Goal: Communication & Community: Answer question/provide support

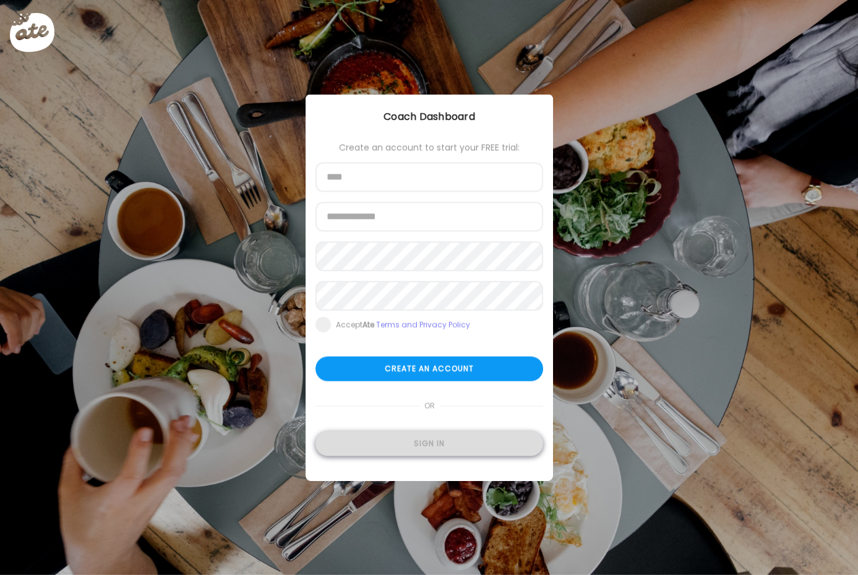
click at [416, 444] on div "Sign in" at bounding box center [429, 444] width 228 height 25
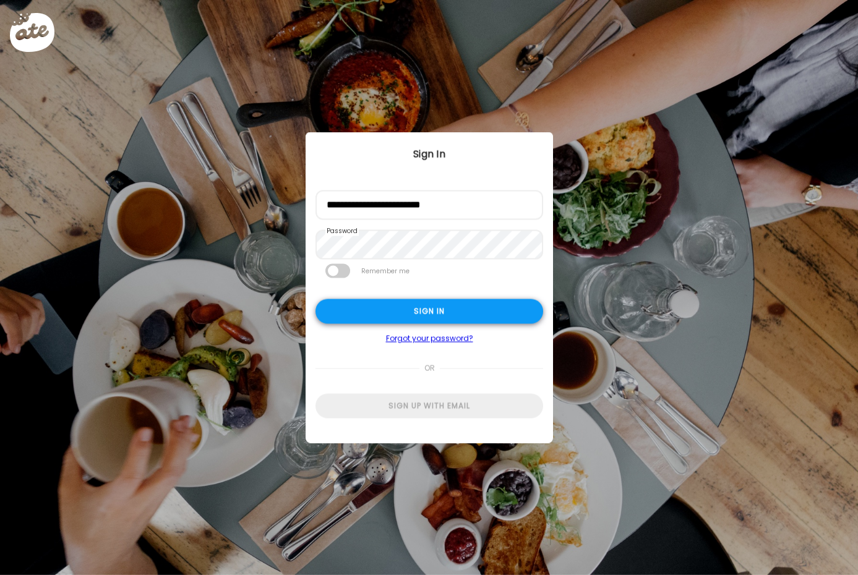
click at [412, 312] on div "Sign in" at bounding box center [429, 311] width 228 height 25
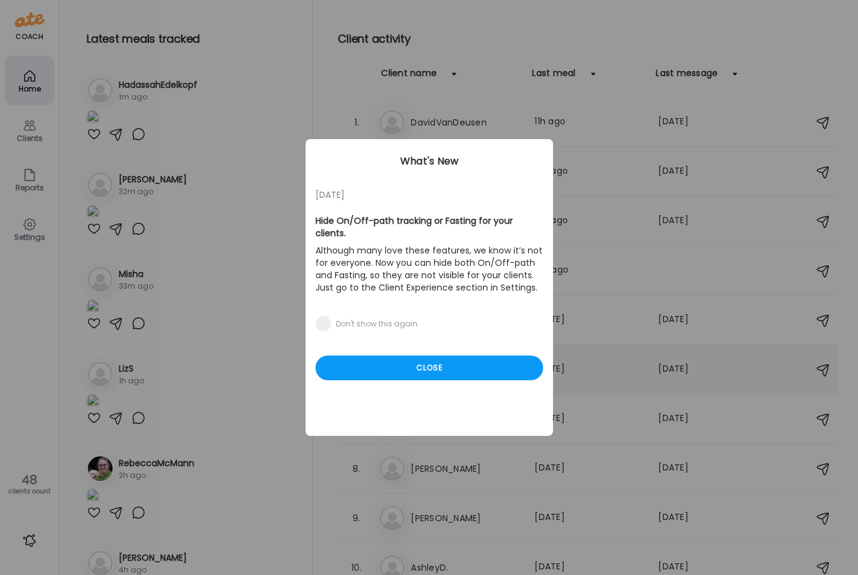
click at [459, 356] on div "Close" at bounding box center [429, 368] width 228 height 25
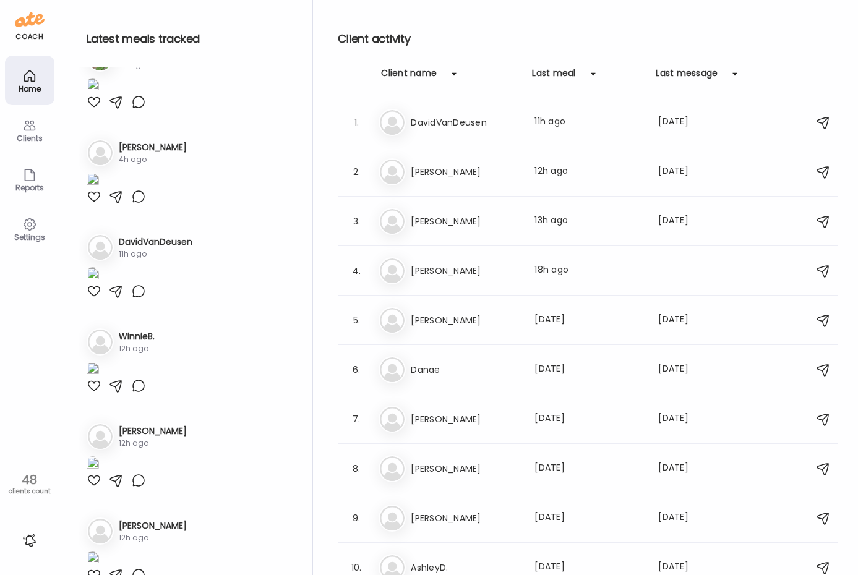
scroll to position [433, 0]
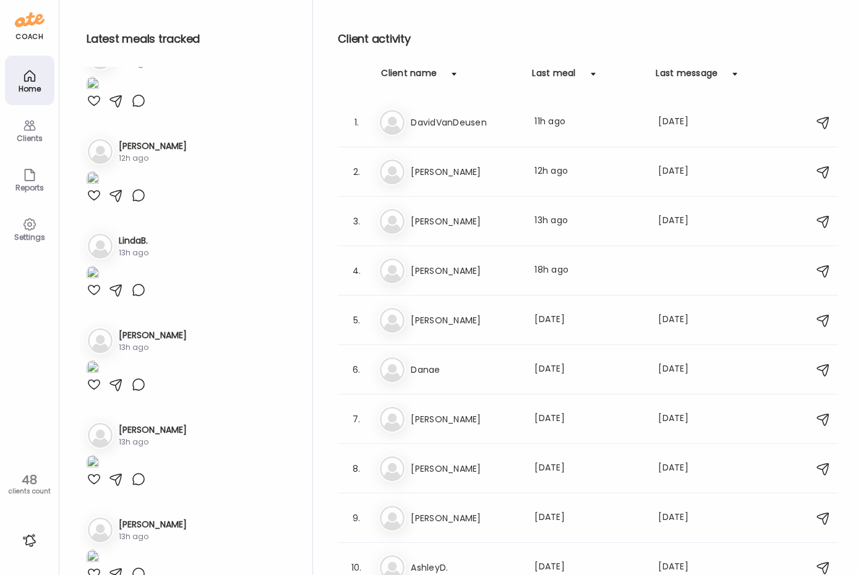
scroll to position [804, 0]
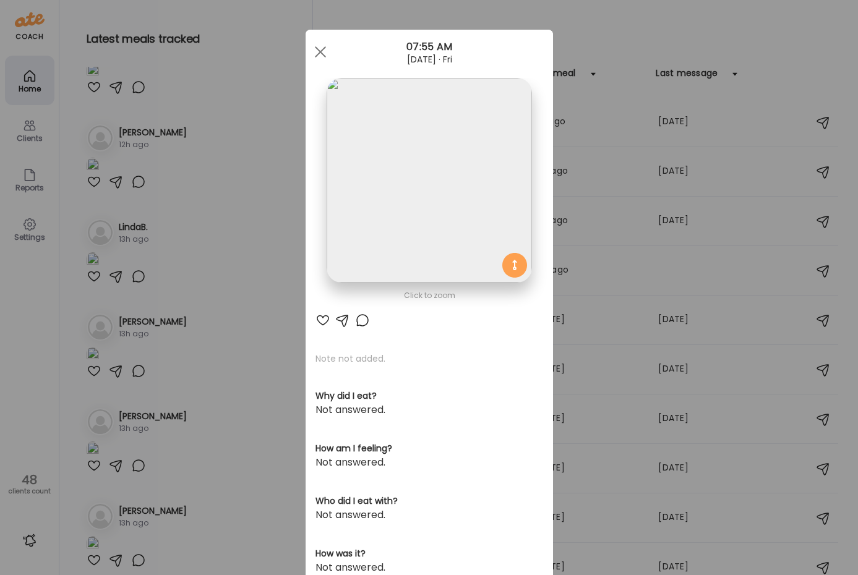
click at [422, 231] on img at bounding box center [429, 180] width 205 height 205
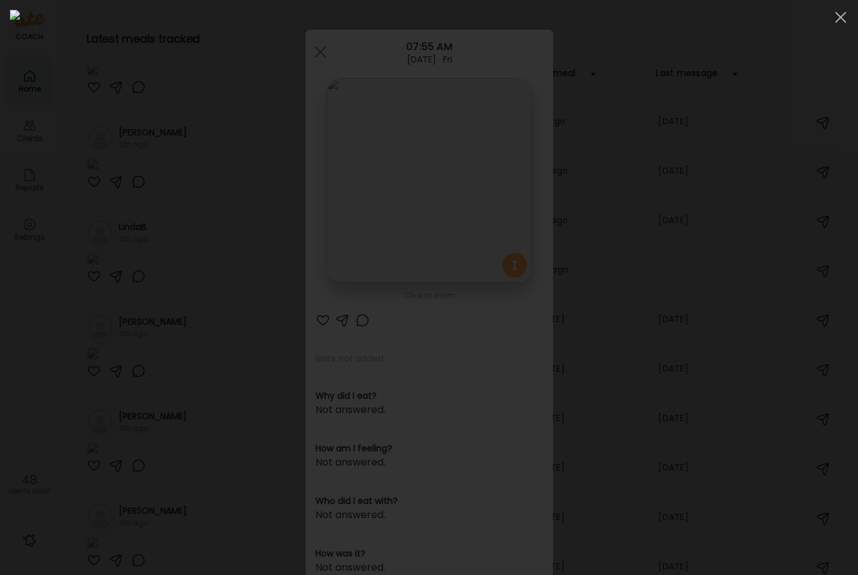
click at [422, 231] on img at bounding box center [429, 287] width 838 height 555
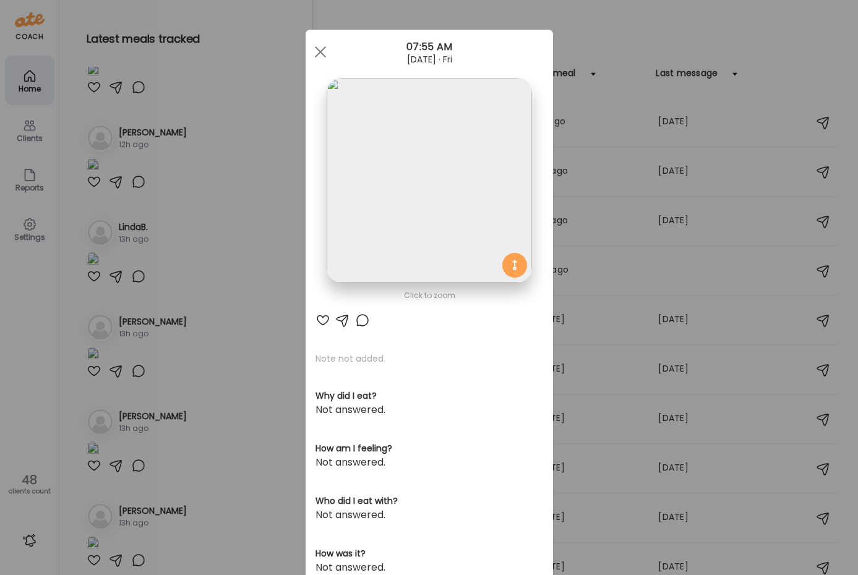
click at [197, 357] on div "Ate Coach Dashboard Wahoo! It’s official Take a moment to set up your Coach Pro…" at bounding box center [429, 287] width 858 height 575
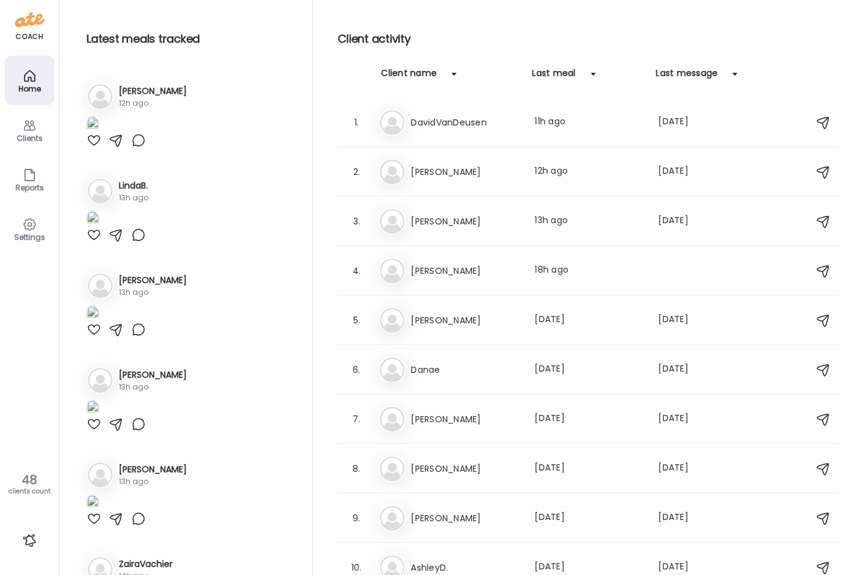
scroll to position [866, 0]
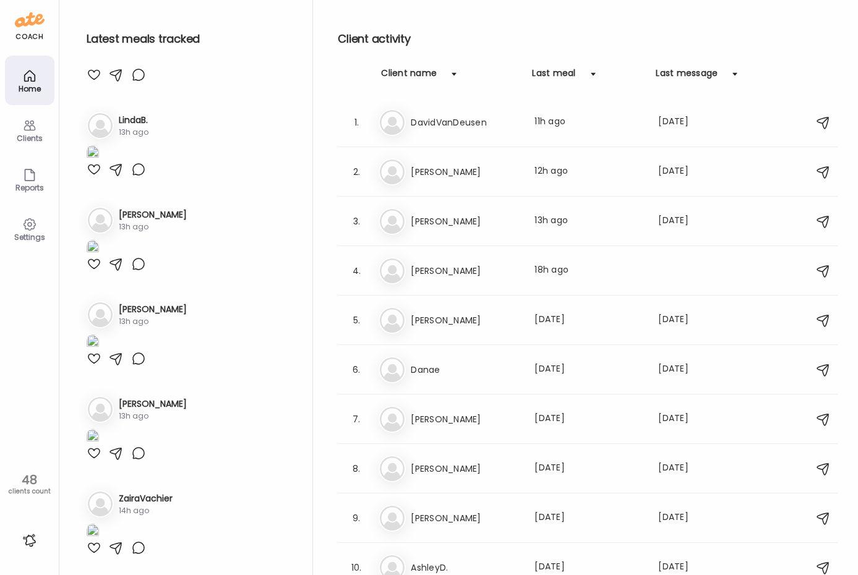
scroll to position [1360, 0]
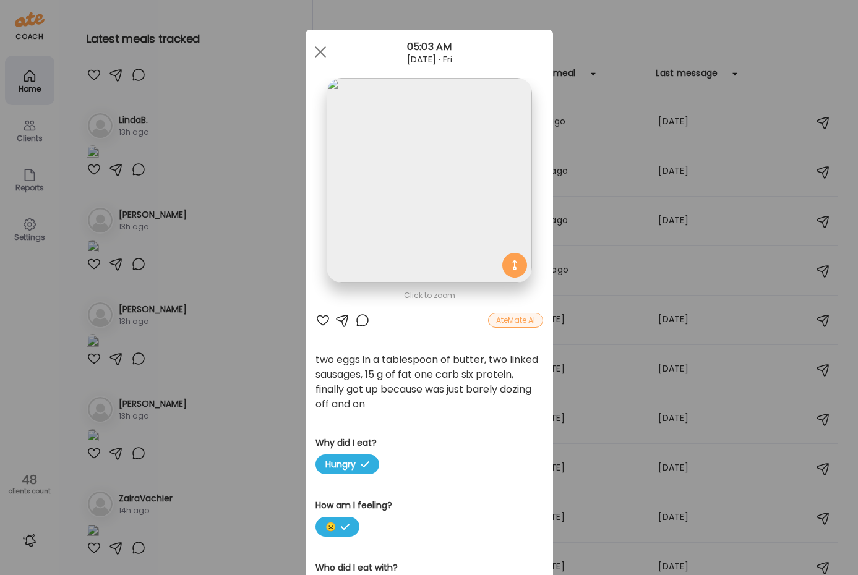
click at [222, 343] on div "Ate Coach Dashboard Wahoo! It’s official Take a moment to set up your Coach Pro…" at bounding box center [429, 287] width 858 height 575
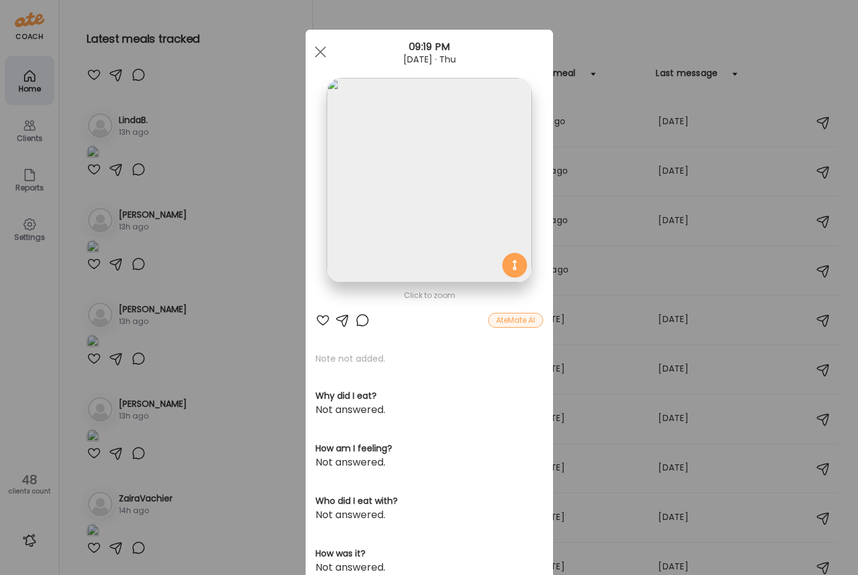
click at [442, 186] on img at bounding box center [429, 180] width 205 height 205
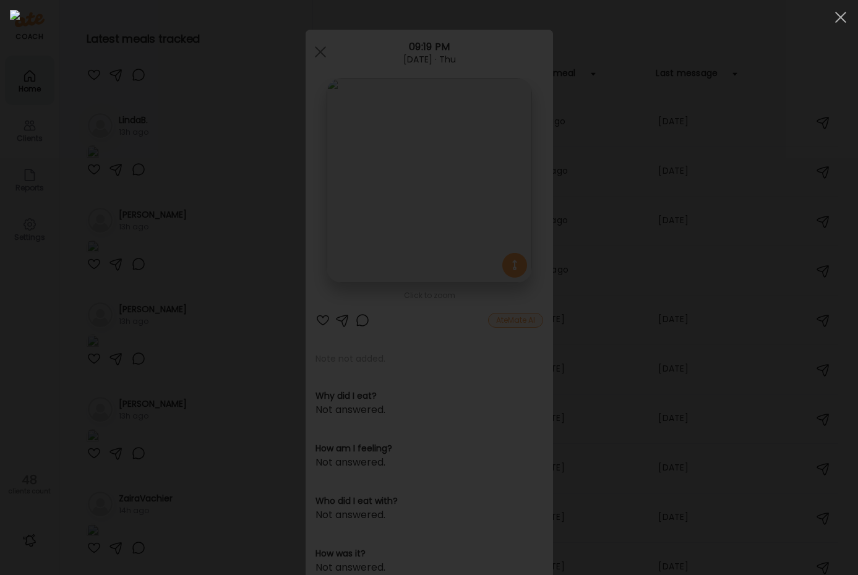
click at [82, 338] on div at bounding box center [429, 287] width 838 height 555
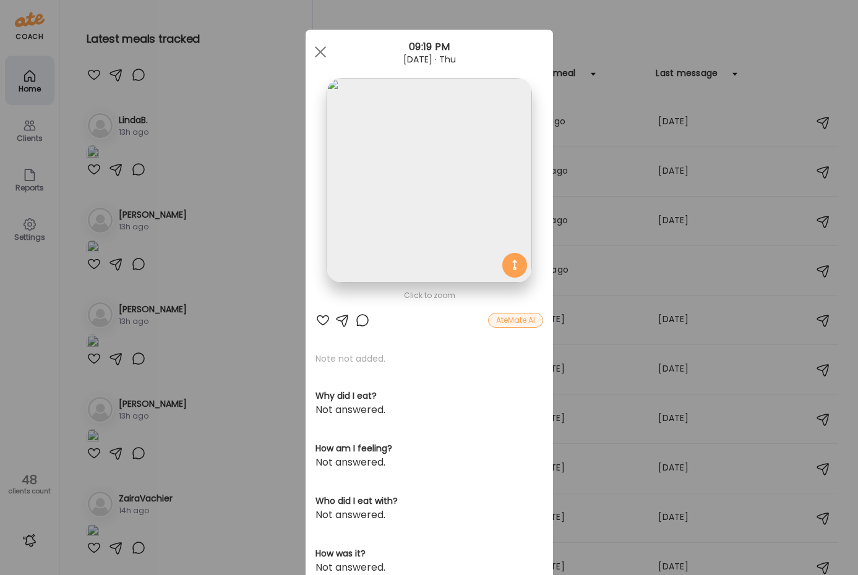
click at [198, 354] on div "Ate Coach Dashboard Wahoo! It’s official Take a moment to set up your Coach Pro…" at bounding box center [429, 287] width 858 height 575
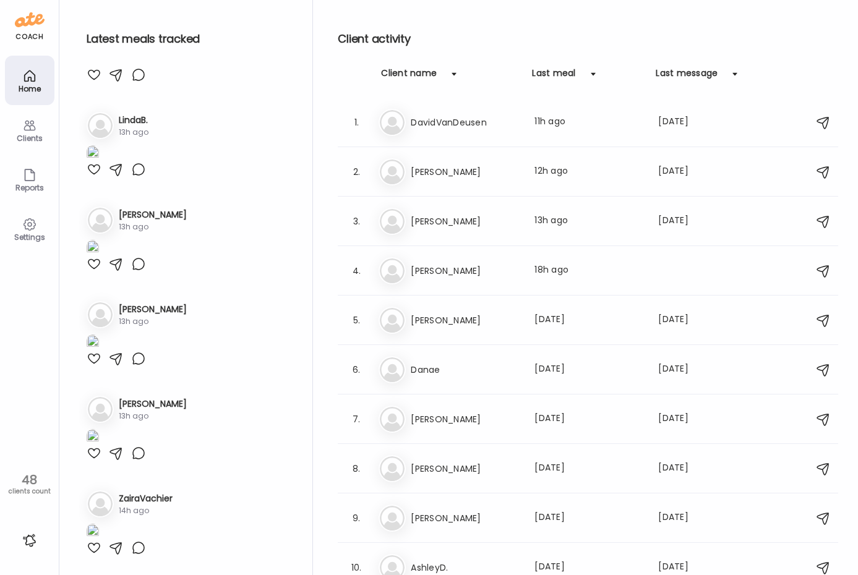
scroll to position [2102, 0]
click at [90, 177] on div at bounding box center [94, 169] width 15 height 15
click at [99, 162] on img at bounding box center [93, 153] width 12 height 17
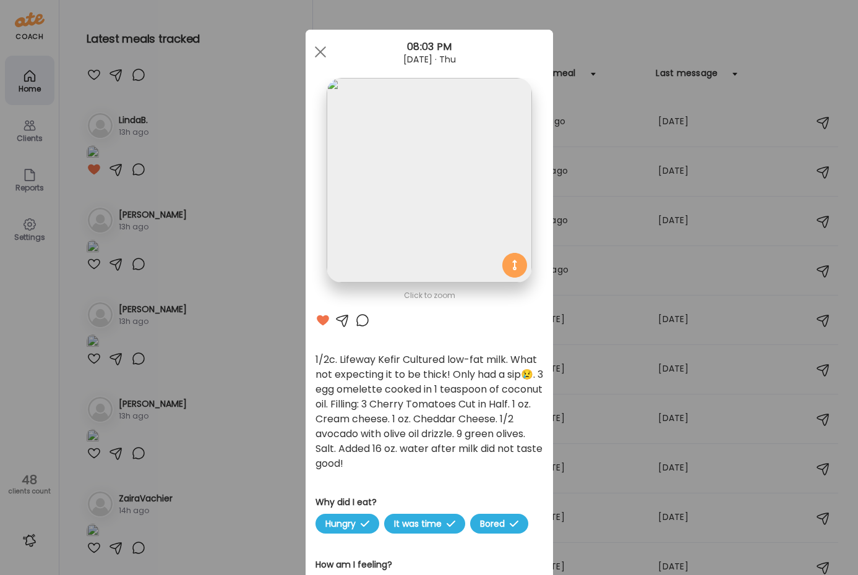
click at [218, 380] on div "Ate Coach Dashboard Wahoo! It’s official Take a moment to set up your Coach Pro…" at bounding box center [429, 287] width 858 height 575
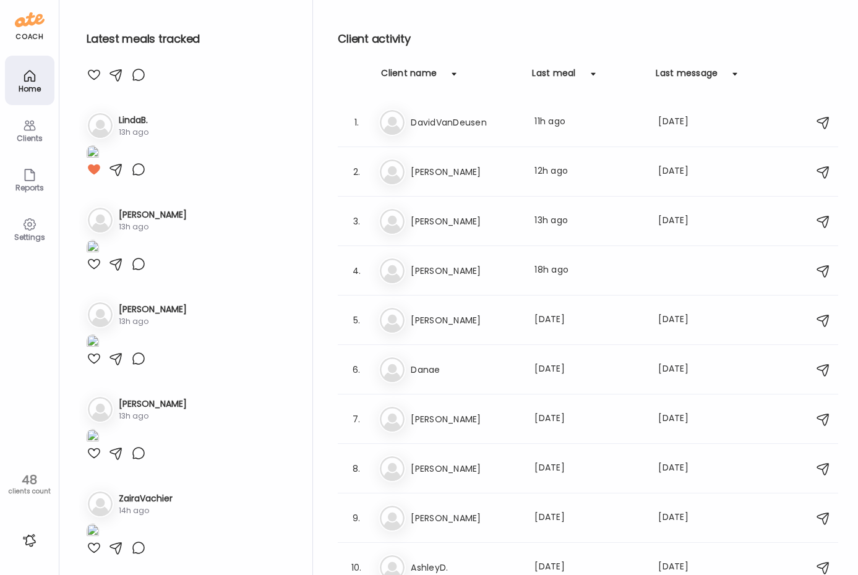
scroll to position [2906, 0]
click at [99, 257] on img at bounding box center [93, 248] width 12 height 17
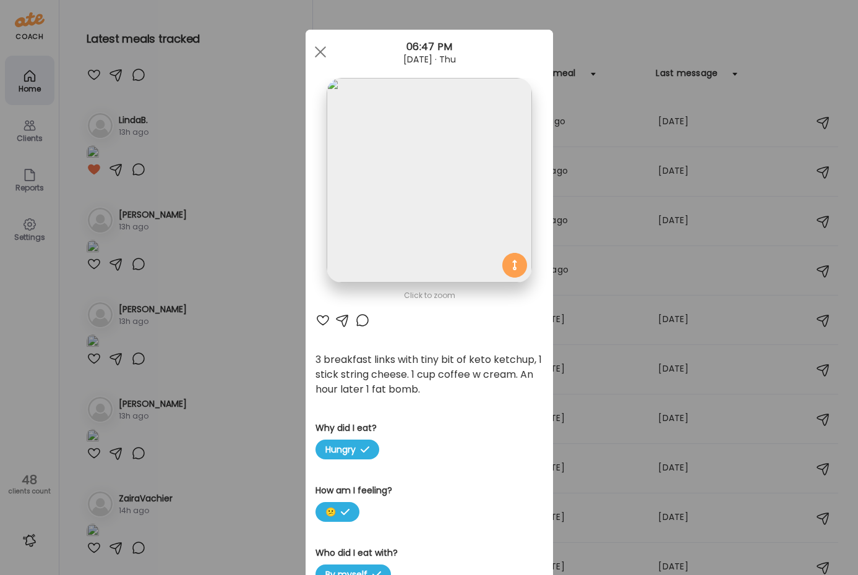
click at [123, 268] on div "Ate Coach Dashboard Wahoo! It’s official Take a moment to set up your Coach Pro…" at bounding box center [429, 287] width 858 height 575
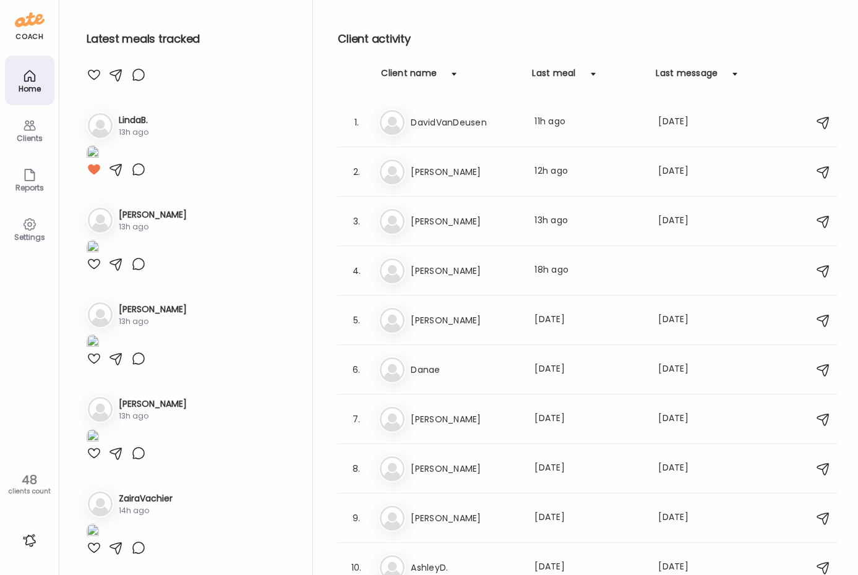
scroll to position [2968, 0]
click at [92, 271] on div at bounding box center [94, 264] width 15 height 15
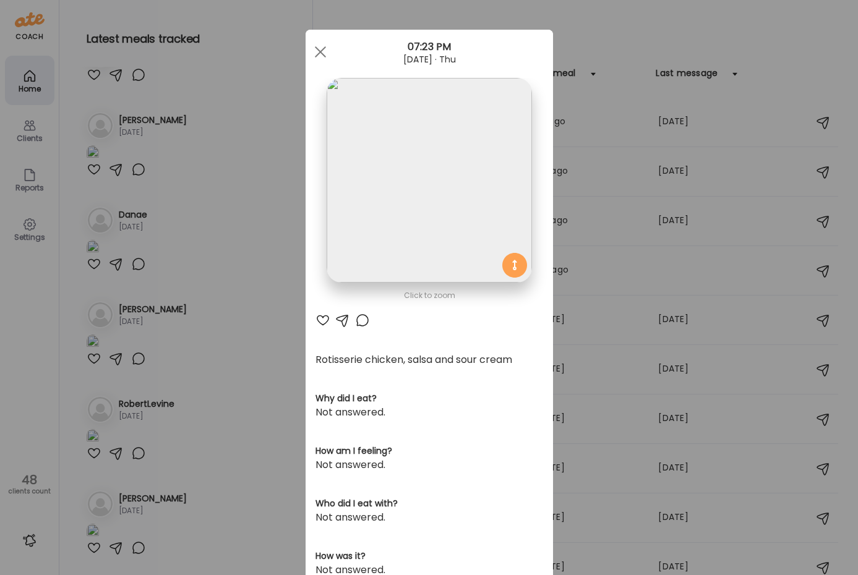
click at [166, 266] on div "Ate Coach Dashboard Wahoo! It’s official Take a moment to set up your Coach Pro…" at bounding box center [429, 287] width 858 height 575
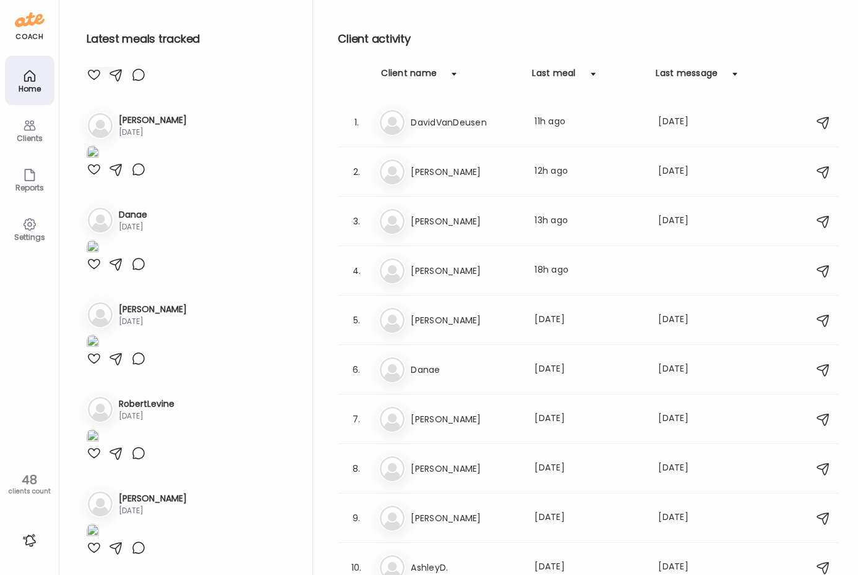
scroll to position [4267, 0]
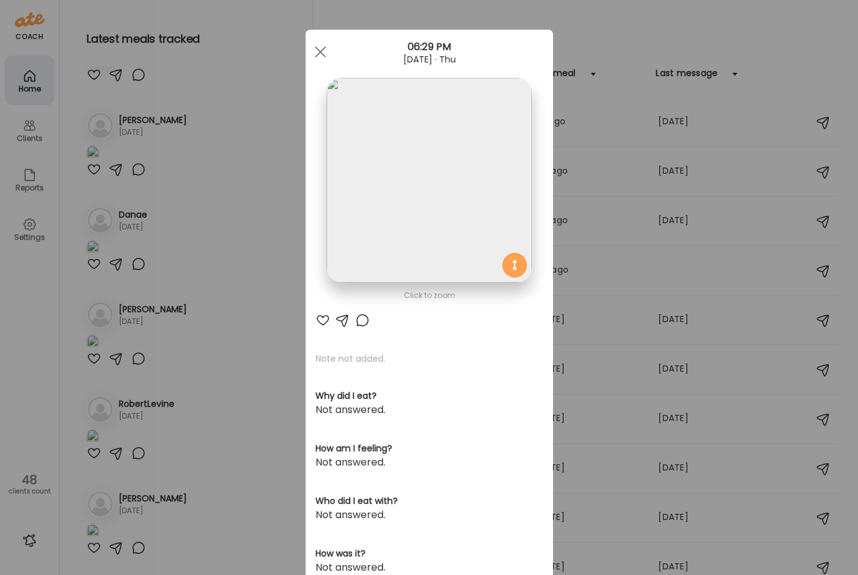
click at [403, 201] on img at bounding box center [429, 180] width 205 height 205
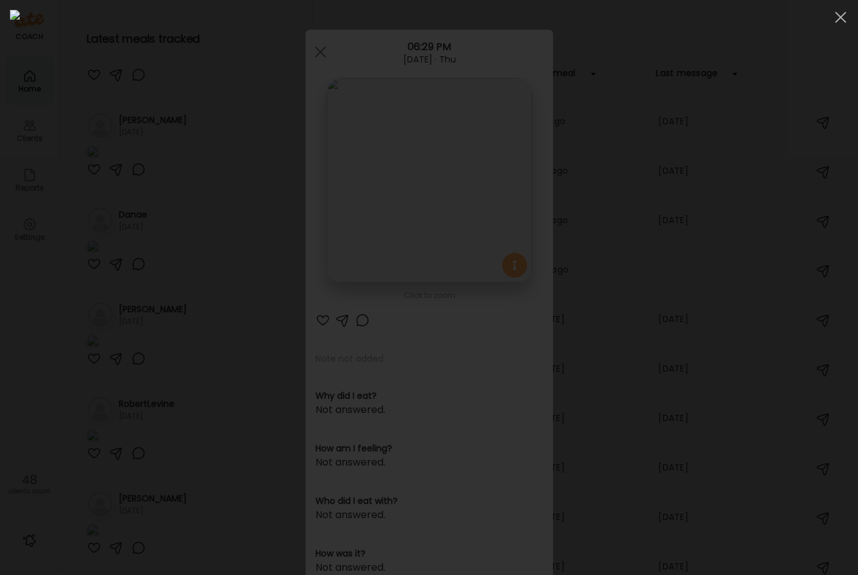
click at [403, 201] on img at bounding box center [429, 287] width 838 height 555
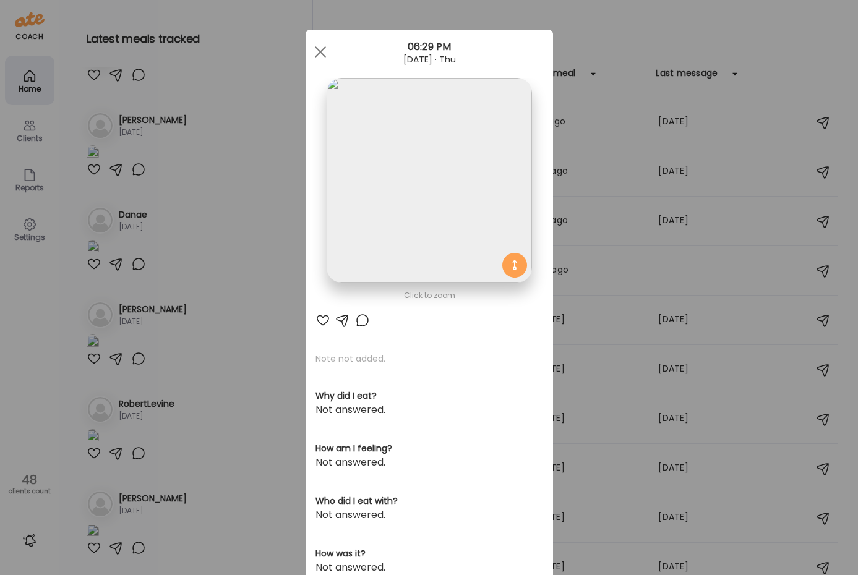
click at [222, 399] on div "Ate Coach Dashboard Wahoo! It’s official Take a moment to set up your Coach Pro…" at bounding box center [429, 287] width 858 height 575
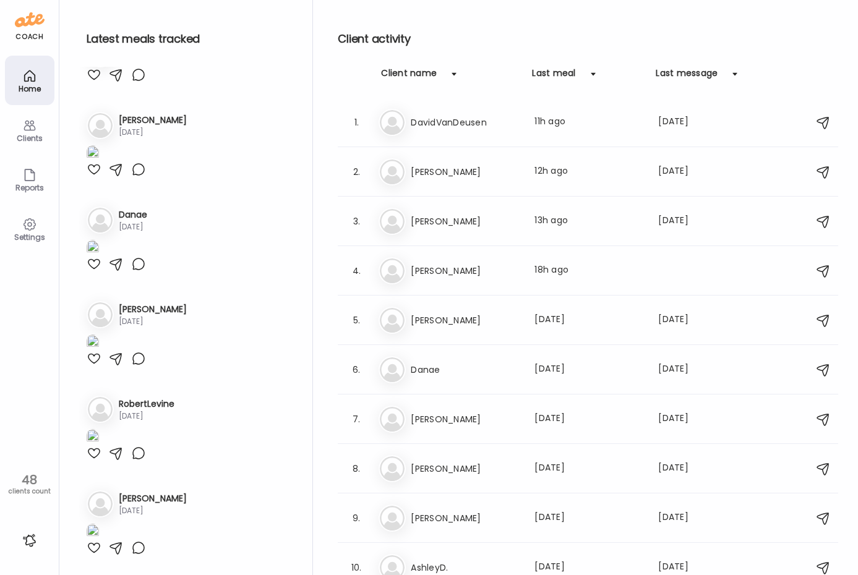
scroll to position [4514, 0]
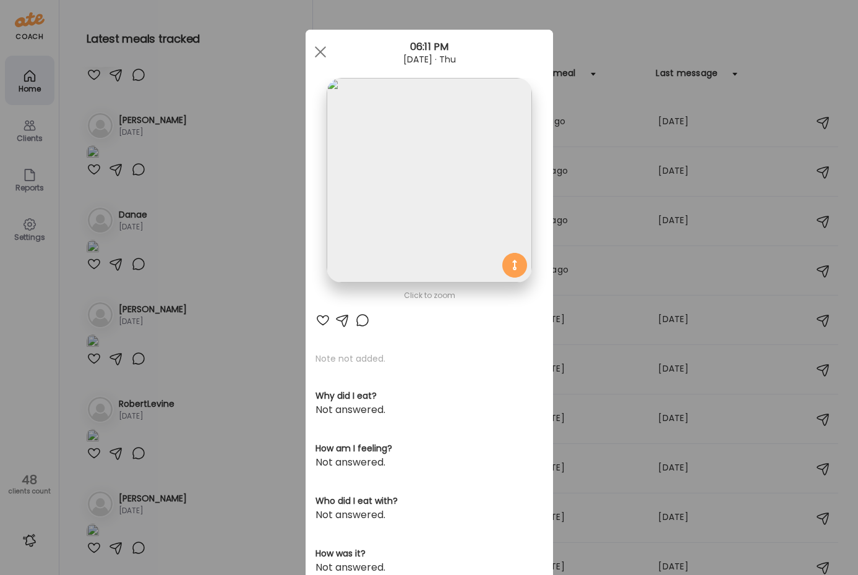
click at [417, 179] on img at bounding box center [429, 180] width 205 height 205
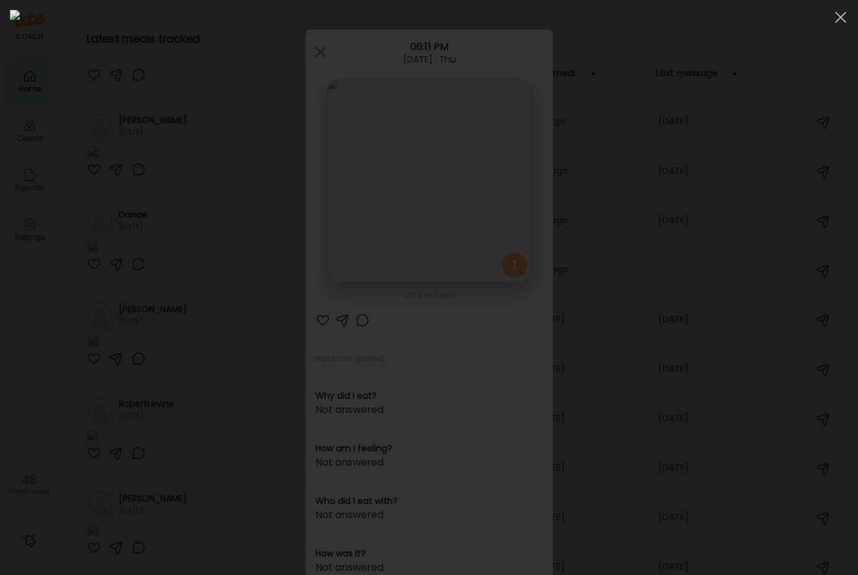
click at [76, 366] on div at bounding box center [429, 287] width 838 height 555
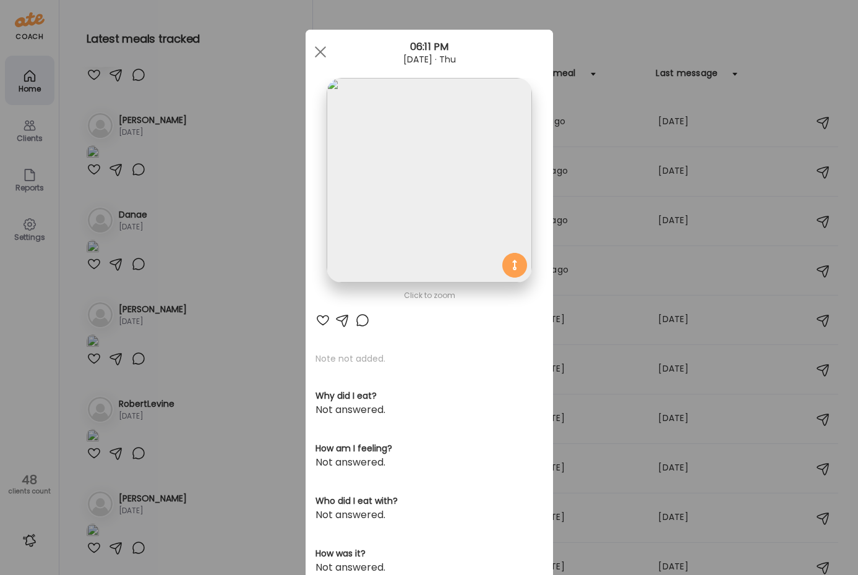
click at [193, 406] on div "Ate Coach Dashboard Wahoo! It’s official Take a moment to set up your Coach Pro…" at bounding box center [429, 287] width 858 height 575
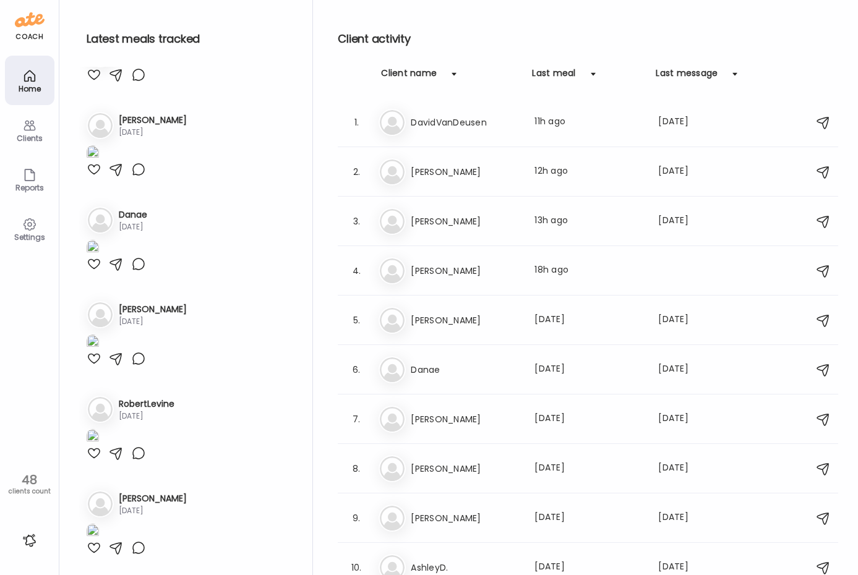
scroll to position [5009, 0]
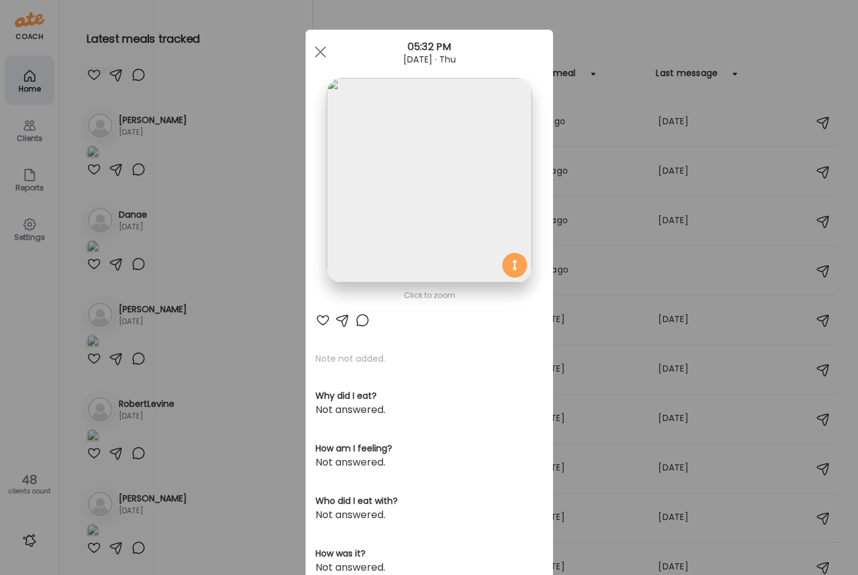
click at [433, 181] on img at bounding box center [429, 180] width 205 height 205
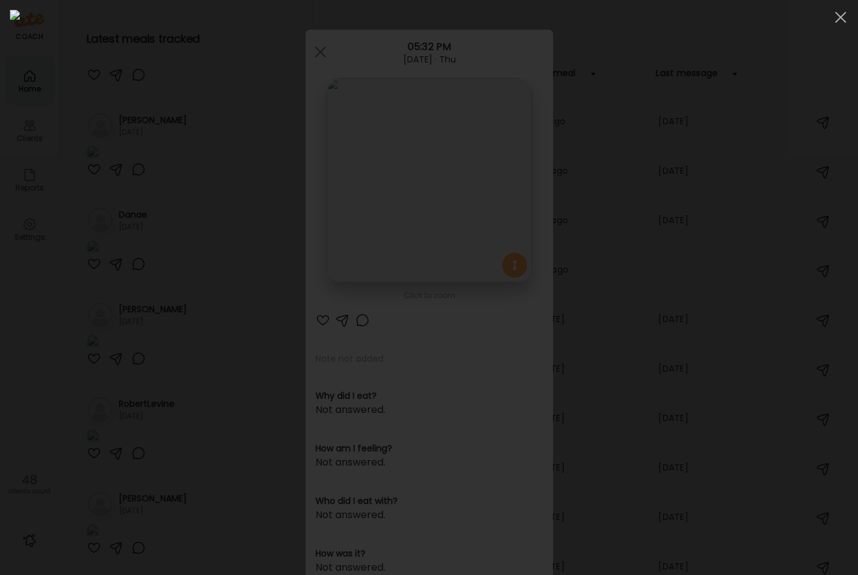
click at [69, 387] on div at bounding box center [429, 287] width 838 height 555
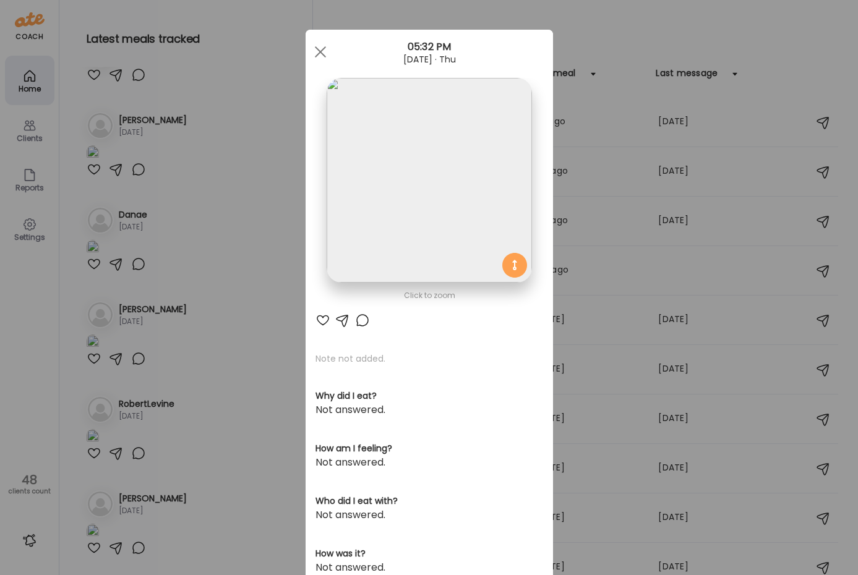
click at [70, 388] on div "Ate Coach Dashboard Wahoo! It’s official Take a moment to set up your Coach Pro…" at bounding box center [429, 287] width 858 height 575
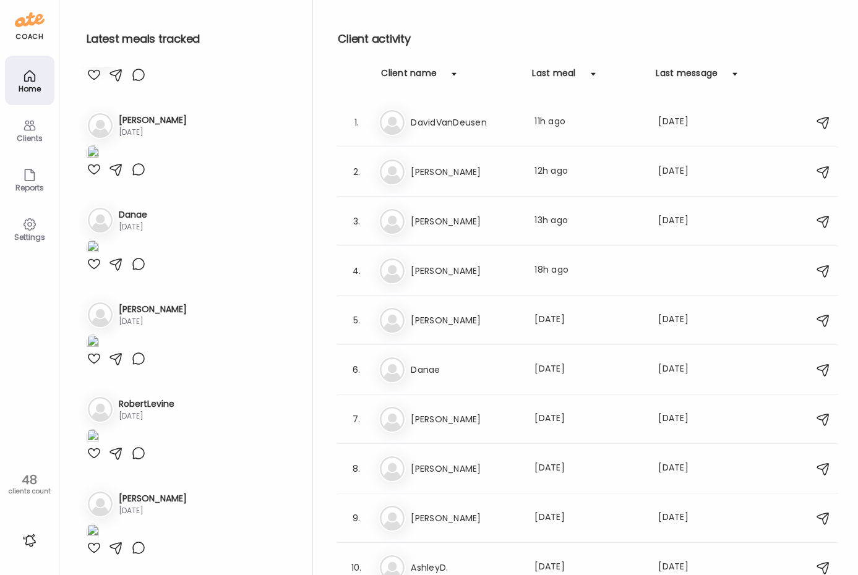
scroll to position [5132, 0]
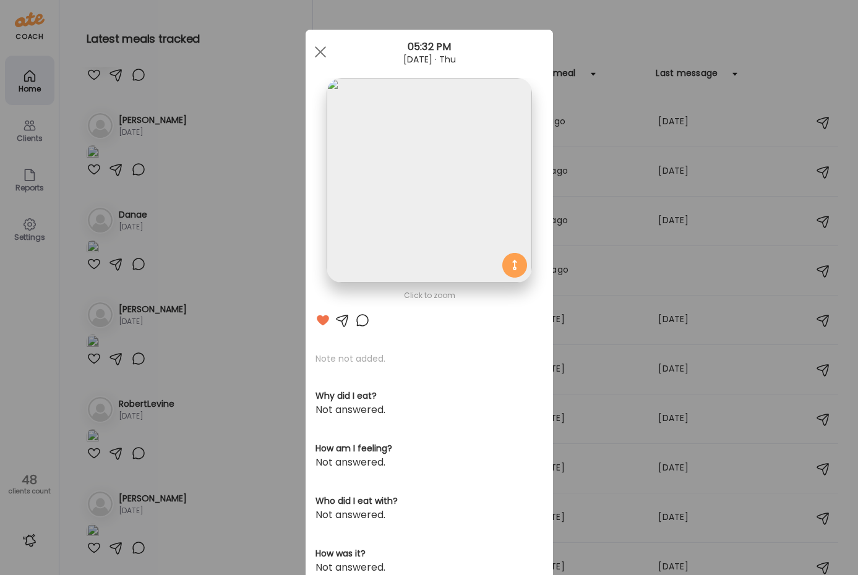
click at [406, 161] on img at bounding box center [429, 180] width 205 height 205
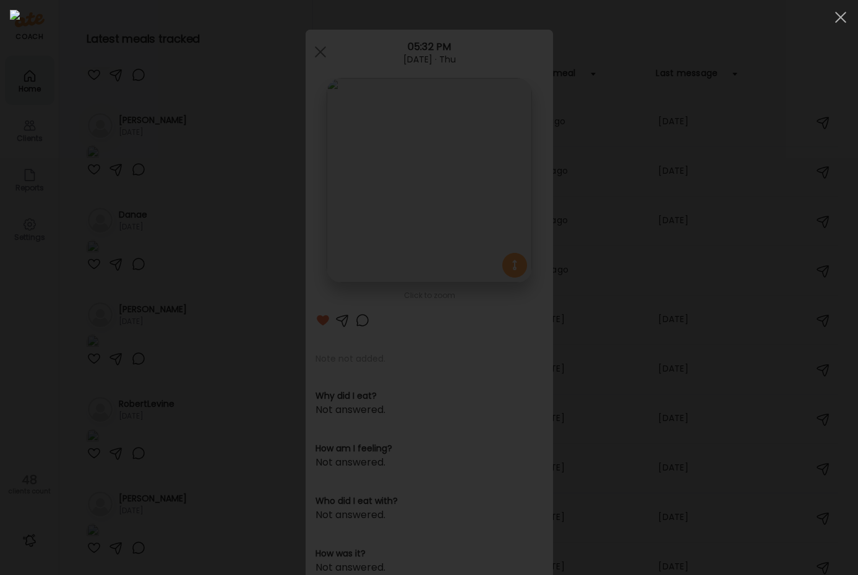
click at [90, 422] on div at bounding box center [429, 287] width 838 height 555
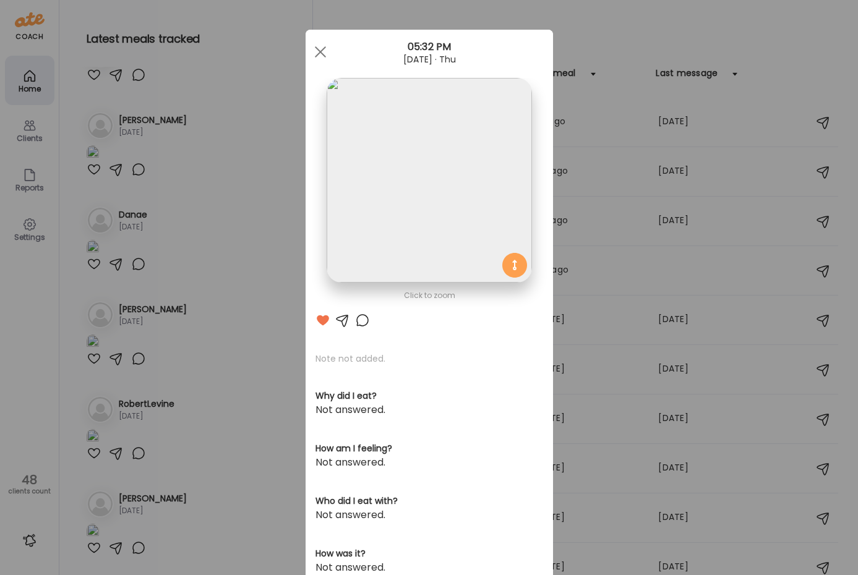
click at [56, 386] on div "Ate Coach Dashboard Wahoo! It’s official Take a moment to set up your Coach Pro…" at bounding box center [429, 287] width 858 height 575
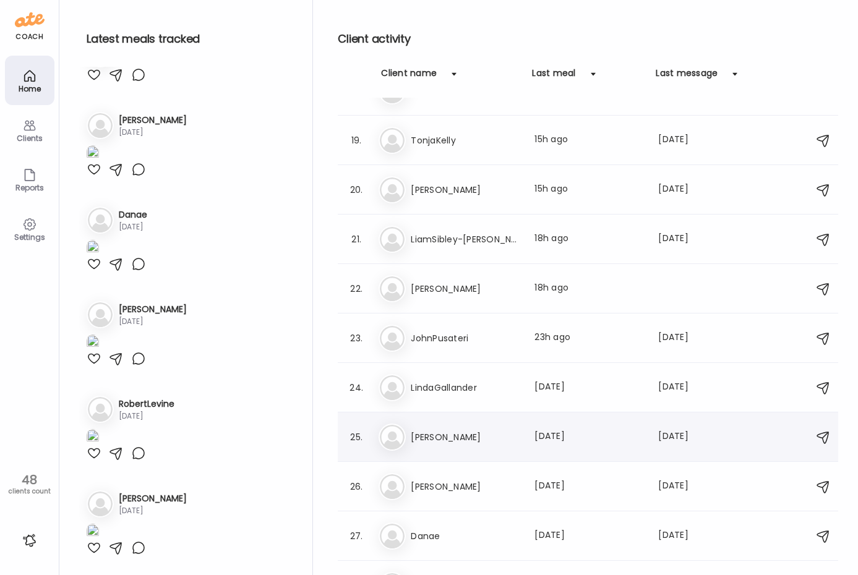
scroll to position [853, 0]
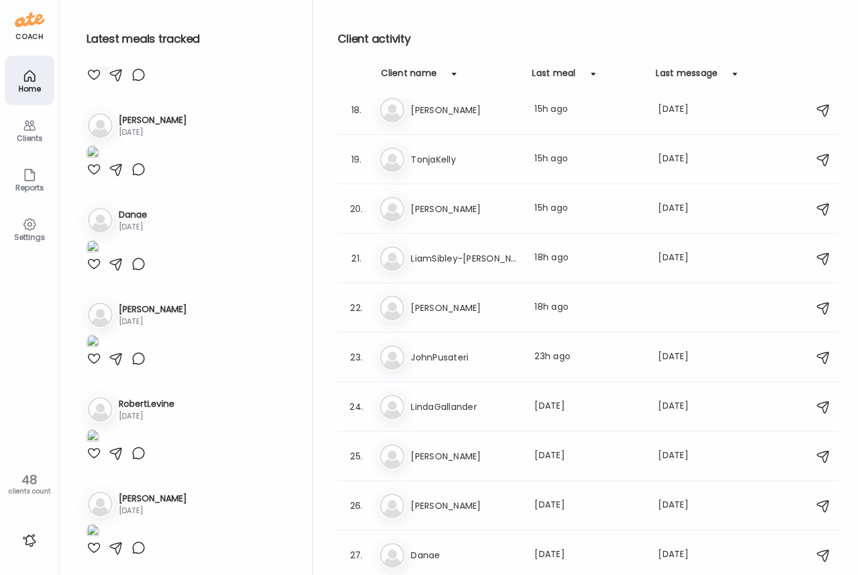
click at [425, 219] on div "Mo [PERSON_NAME] Last meal: 15h ago Last message: [DATE] You: You can also add …" at bounding box center [589, 208] width 422 height 27
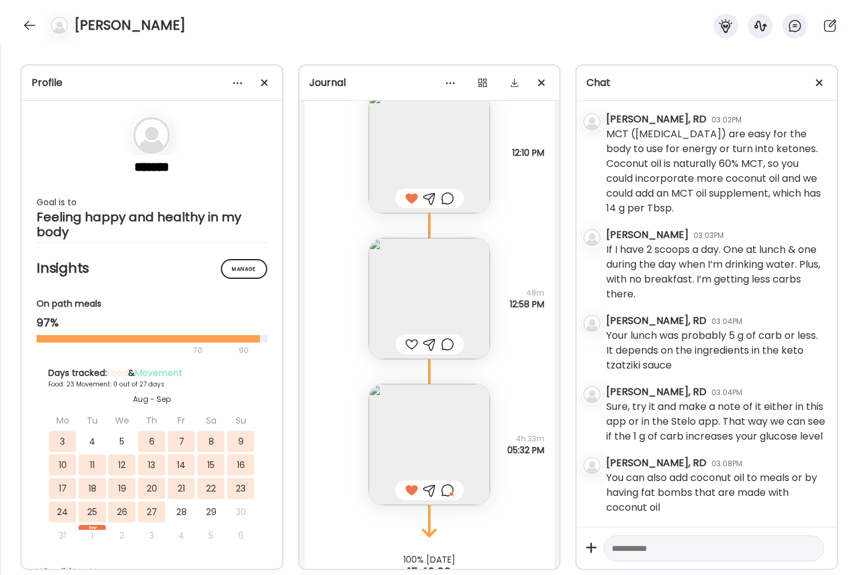
scroll to position [37547, 0]
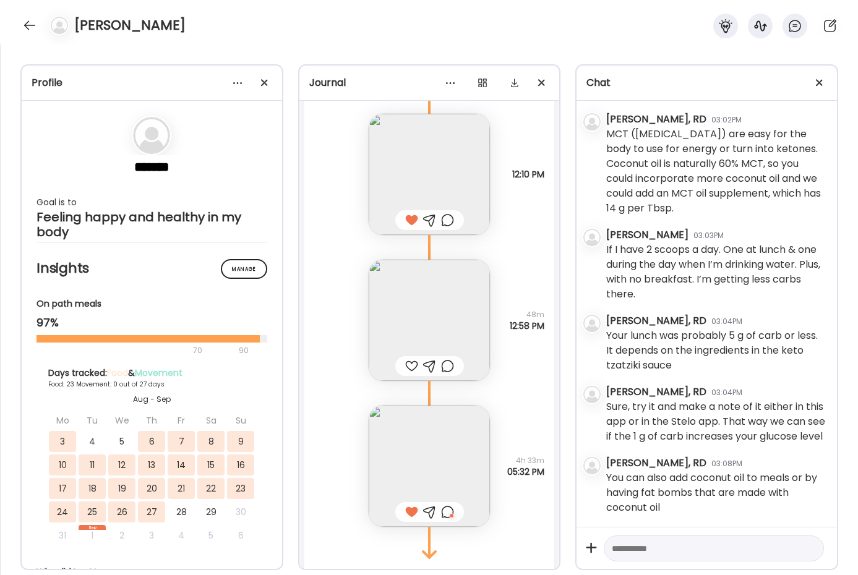
click at [411, 288] on img at bounding box center [429, 320] width 121 height 121
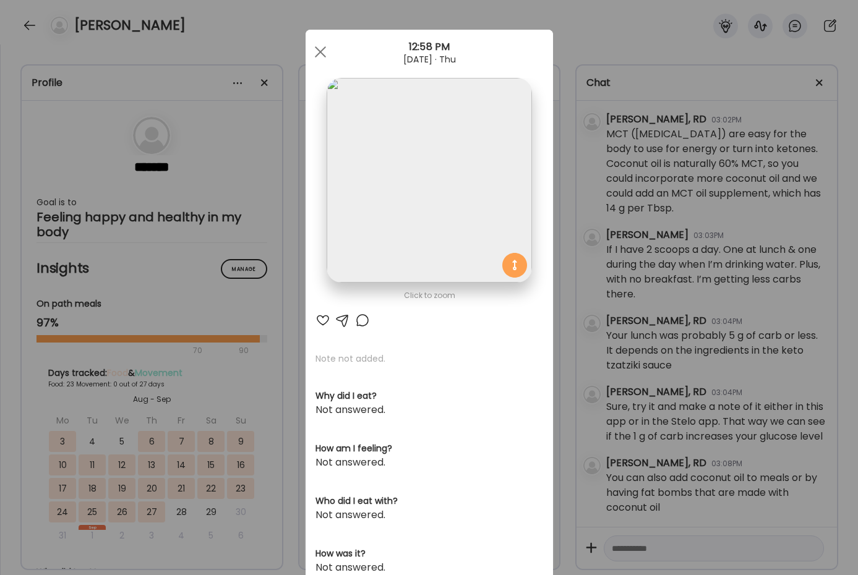
click at [286, 354] on div "Ate Coach Dashboard Wahoo! It’s official Take a moment to set up your Coach Pro…" at bounding box center [429, 287] width 858 height 575
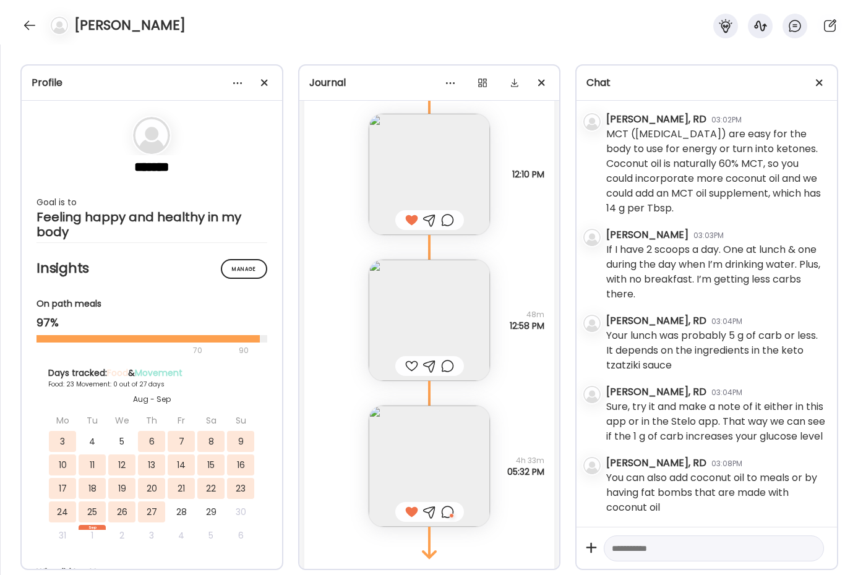
click at [420, 179] on img at bounding box center [429, 174] width 121 height 121
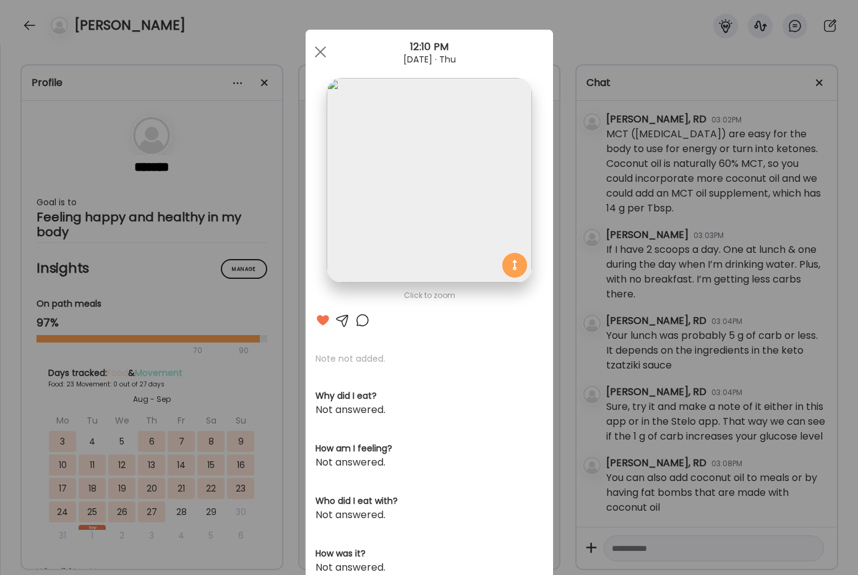
click at [284, 351] on div "Ate Coach Dashboard Wahoo! It’s official Take a moment to set up your Coach Pro…" at bounding box center [429, 287] width 858 height 575
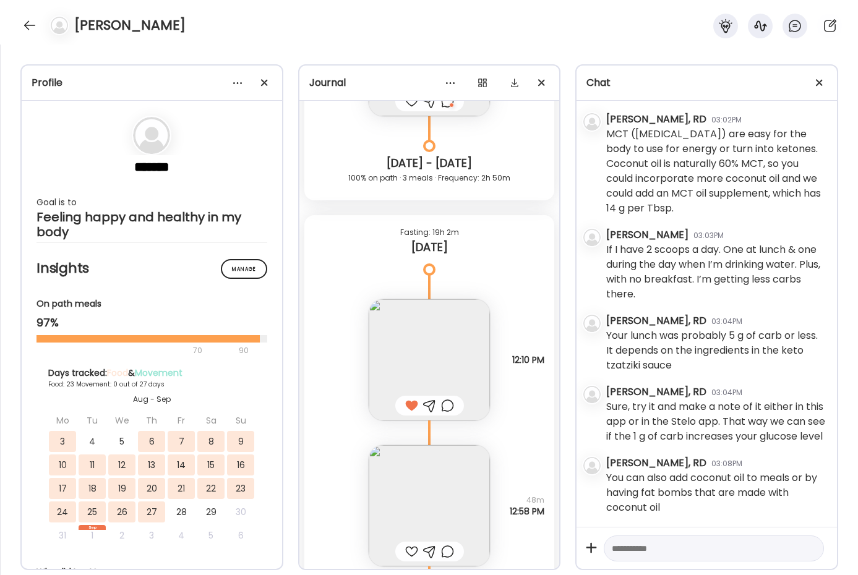
scroll to position [37609, 0]
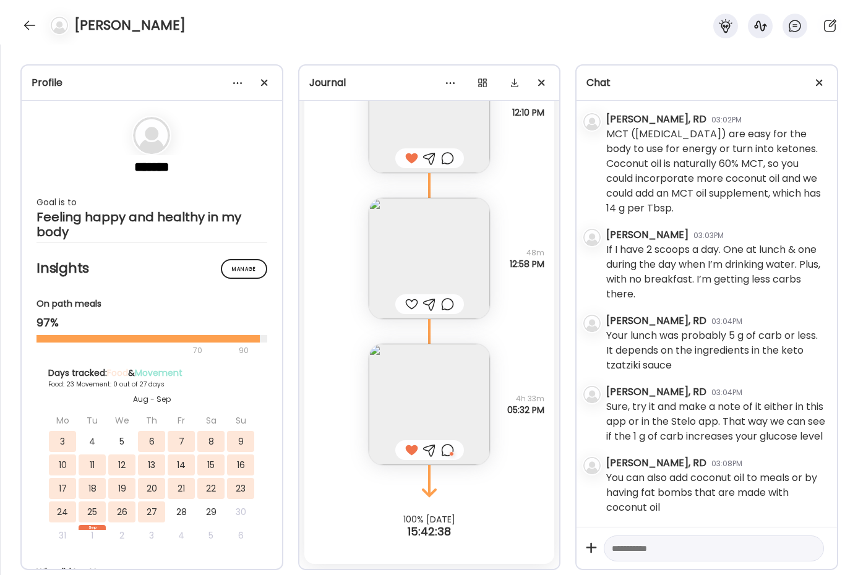
drag, startPoint x: 418, startPoint y: 255, endPoint x: 410, endPoint y: 261, distance: 10.1
click at [410, 261] on img at bounding box center [429, 258] width 121 height 121
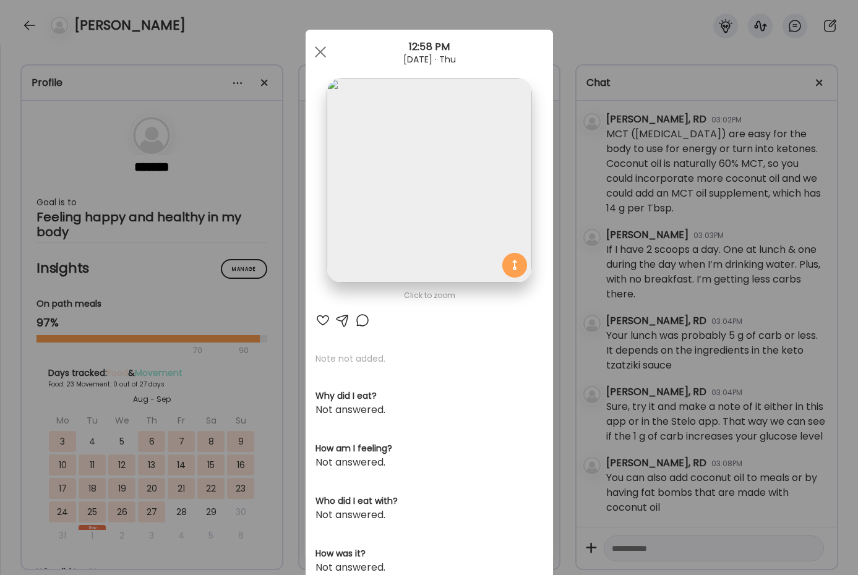
click at [355, 320] on div at bounding box center [362, 320] width 15 height 15
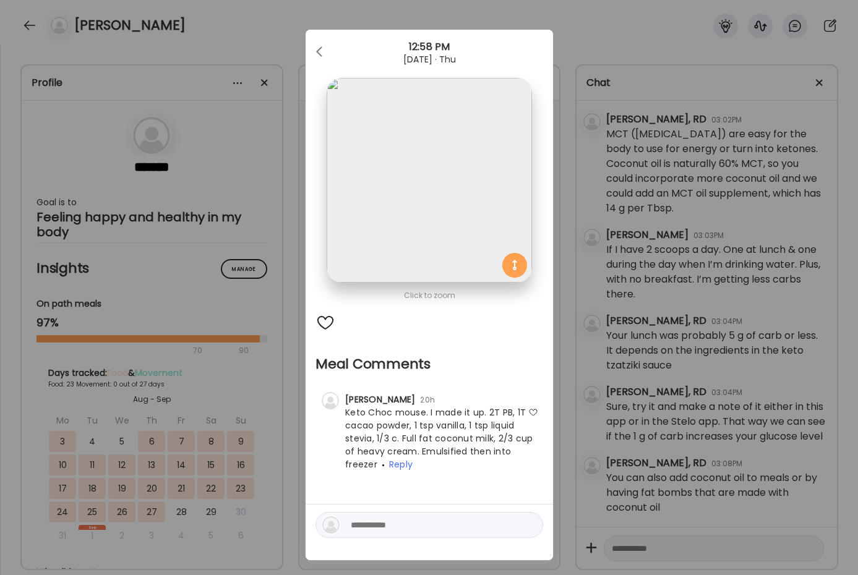
click at [557, 357] on div "Ate Coach Dashboard Wahoo! It’s official Take a moment to set up your Coach Pro…" at bounding box center [429, 287] width 858 height 575
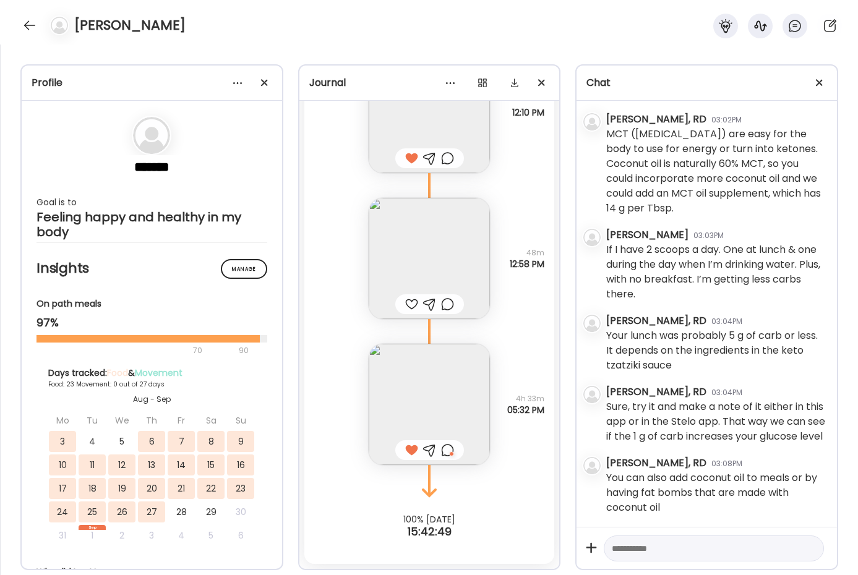
click at [427, 412] on img at bounding box center [429, 404] width 121 height 121
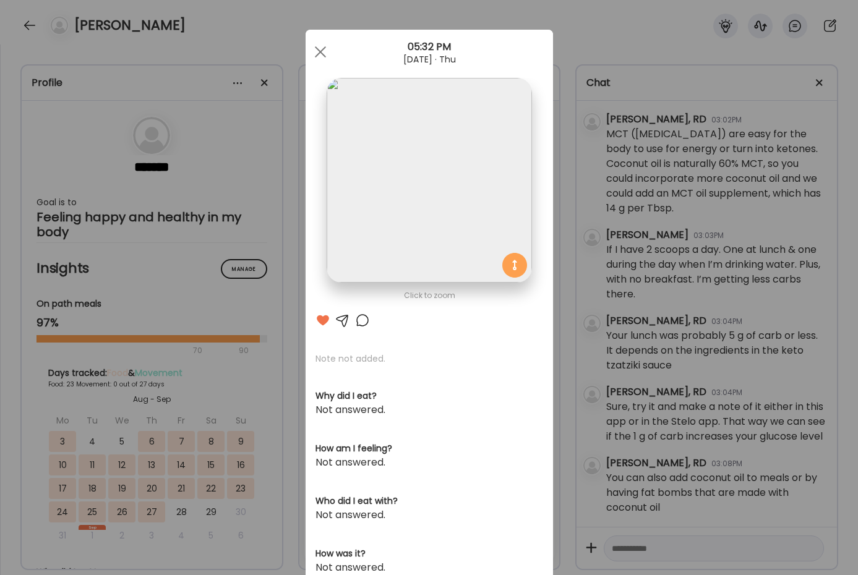
click at [358, 324] on div at bounding box center [362, 320] width 15 height 15
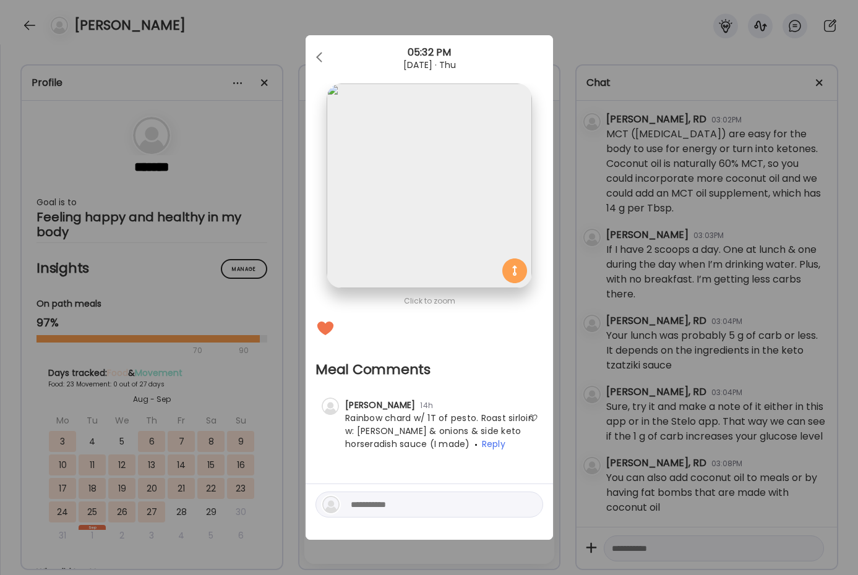
click at [369, 503] on textarea at bounding box center [434, 504] width 167 height 15
type textarea "**********"
click at [527, 505] on div at bounding box center [528, 504] width 17 height 17
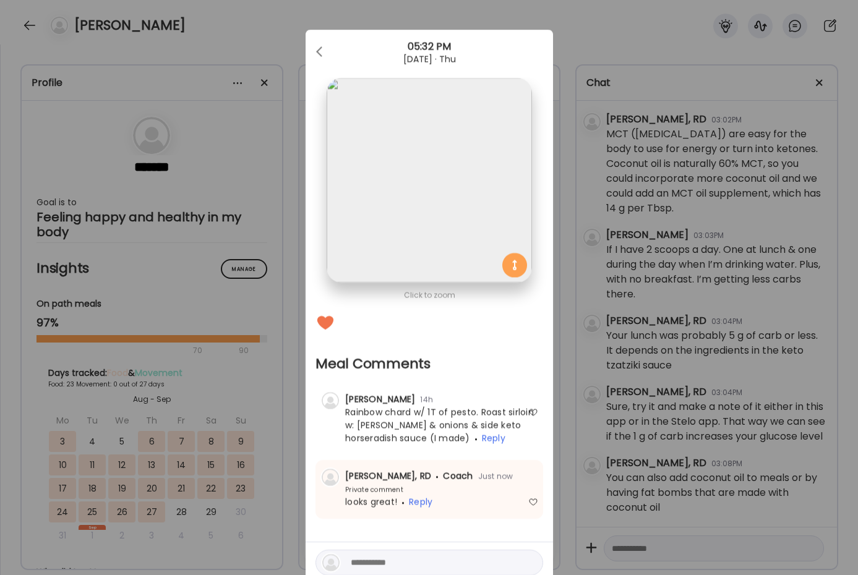
click at [283, 23] on div "Ate Coach Dashboard Wahoo! It’s official Take a moment to set up your Coach Pro…" at bounding box center [429, 287] width 858 height 575
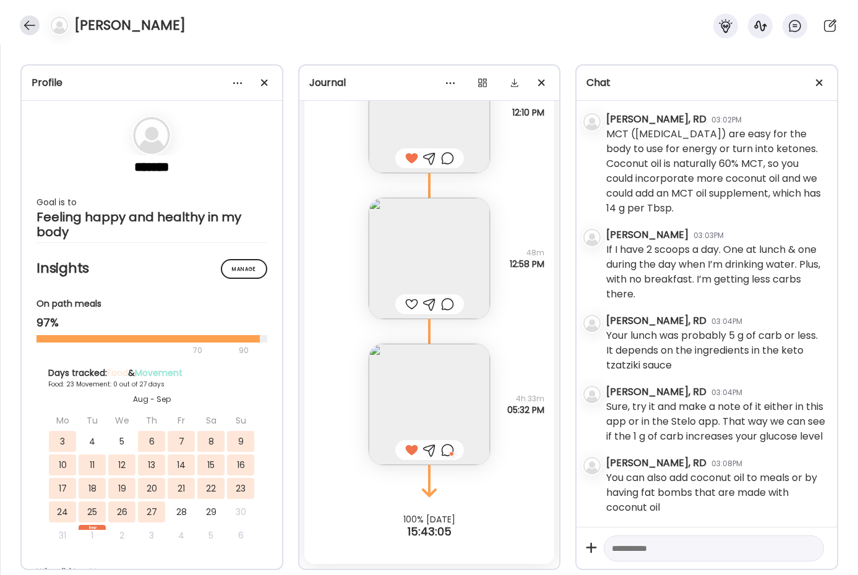
click at [37, 25] on div at bounding box center [30, 25] width 20 height 20
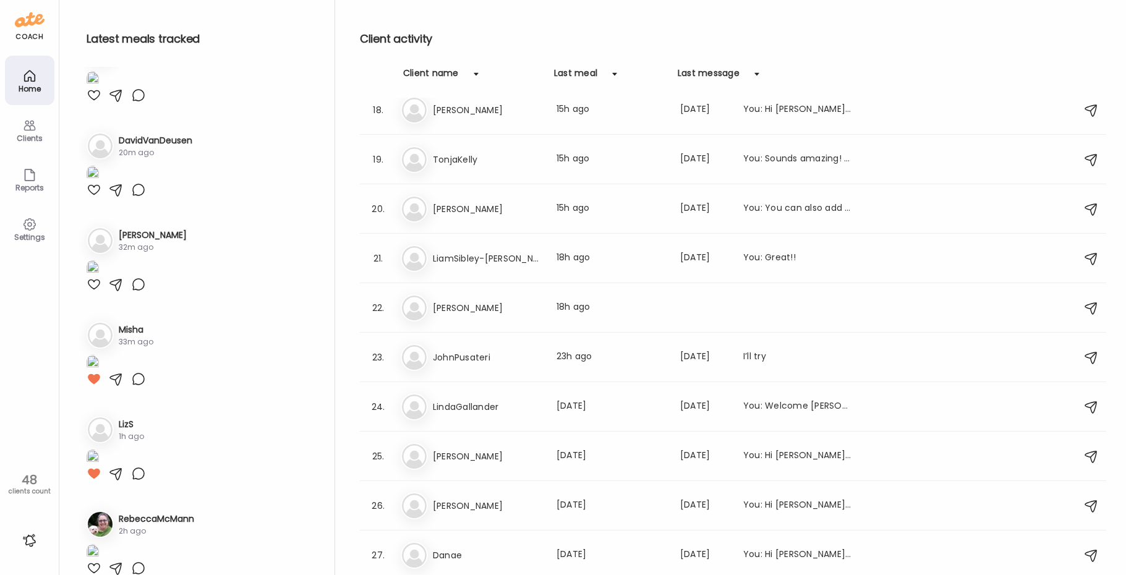
scroll to position [247, 0]
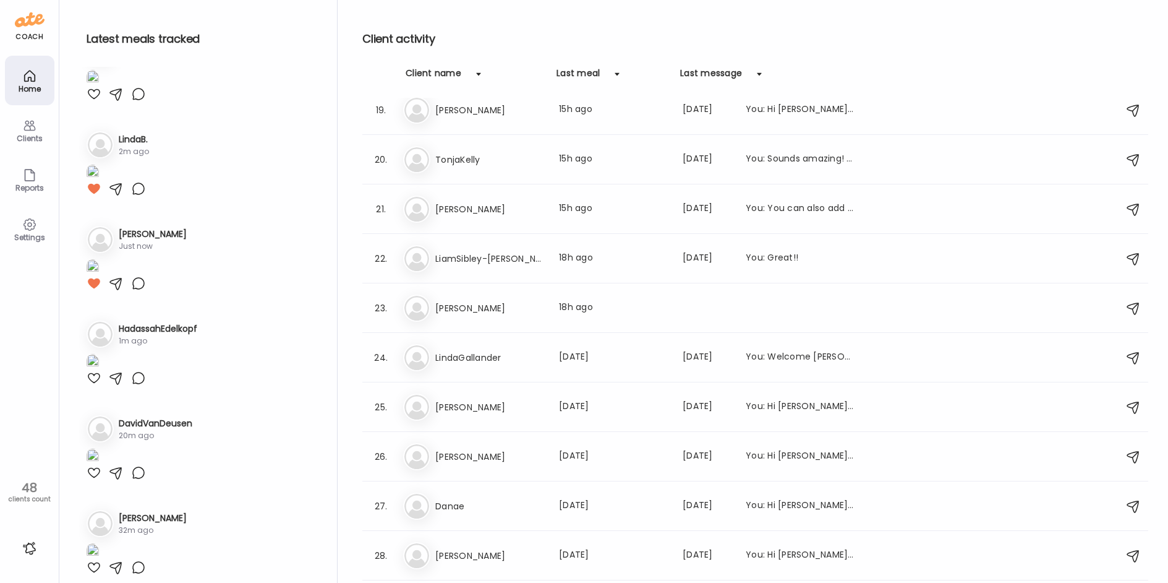
scroll to position [0, 0]
